Goal: Feedback & Contribution: Submit feedback/report problem

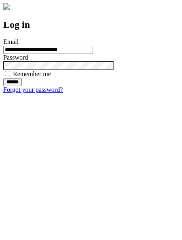
type input "**********"
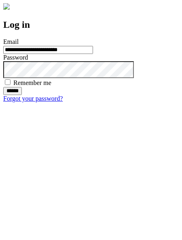
click at [22, 95] on input "******" at bounding box center [12, 91] width 19 height 8
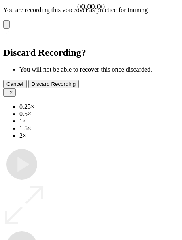
type input "**********"
